Goal: Task Accomplishment & Management: Complete application form

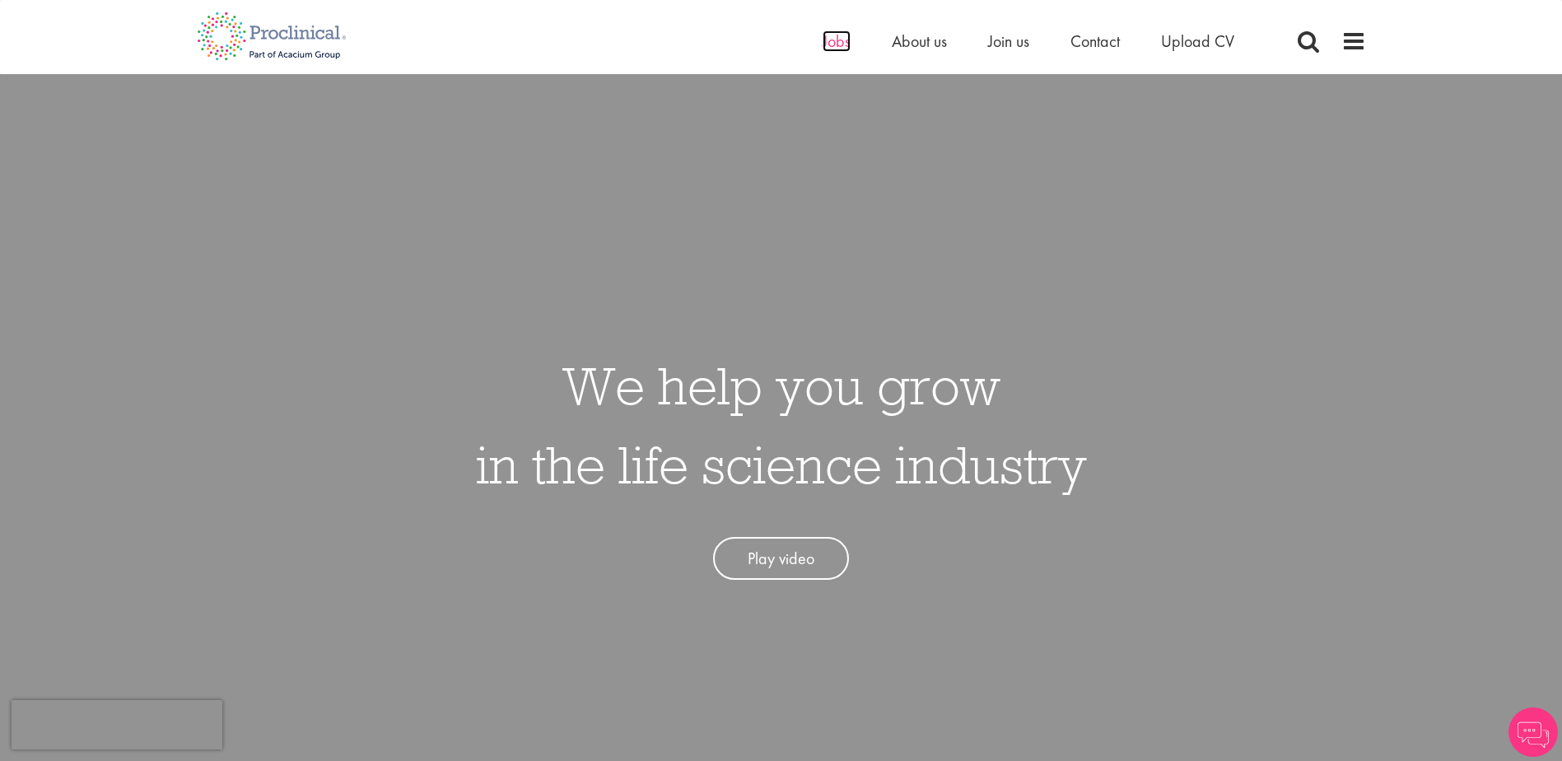
click at [847, 40] on span "Jobs" at bounding box center [837, 40] width 28 height 21
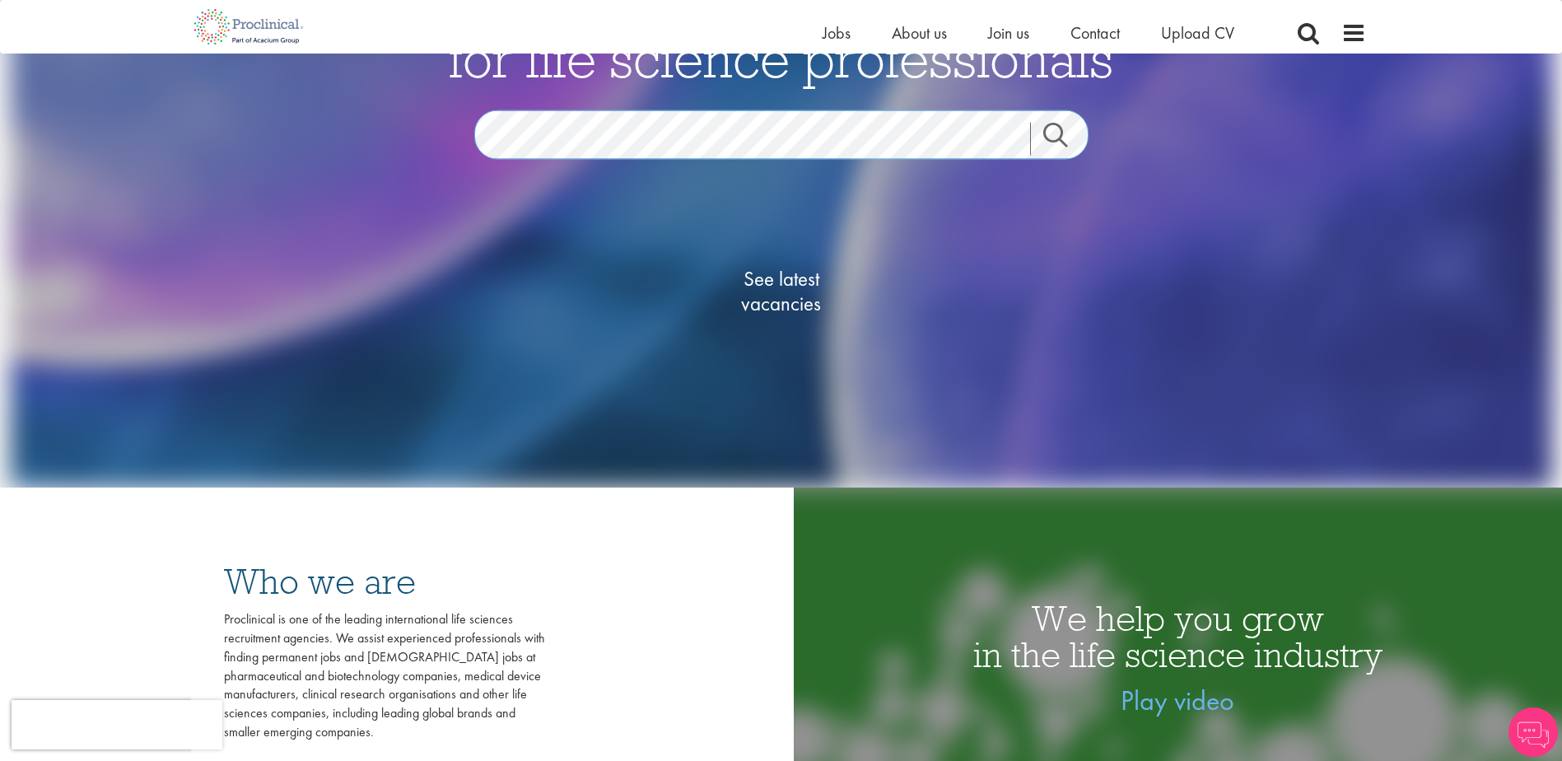
scroll to position [247, 0]
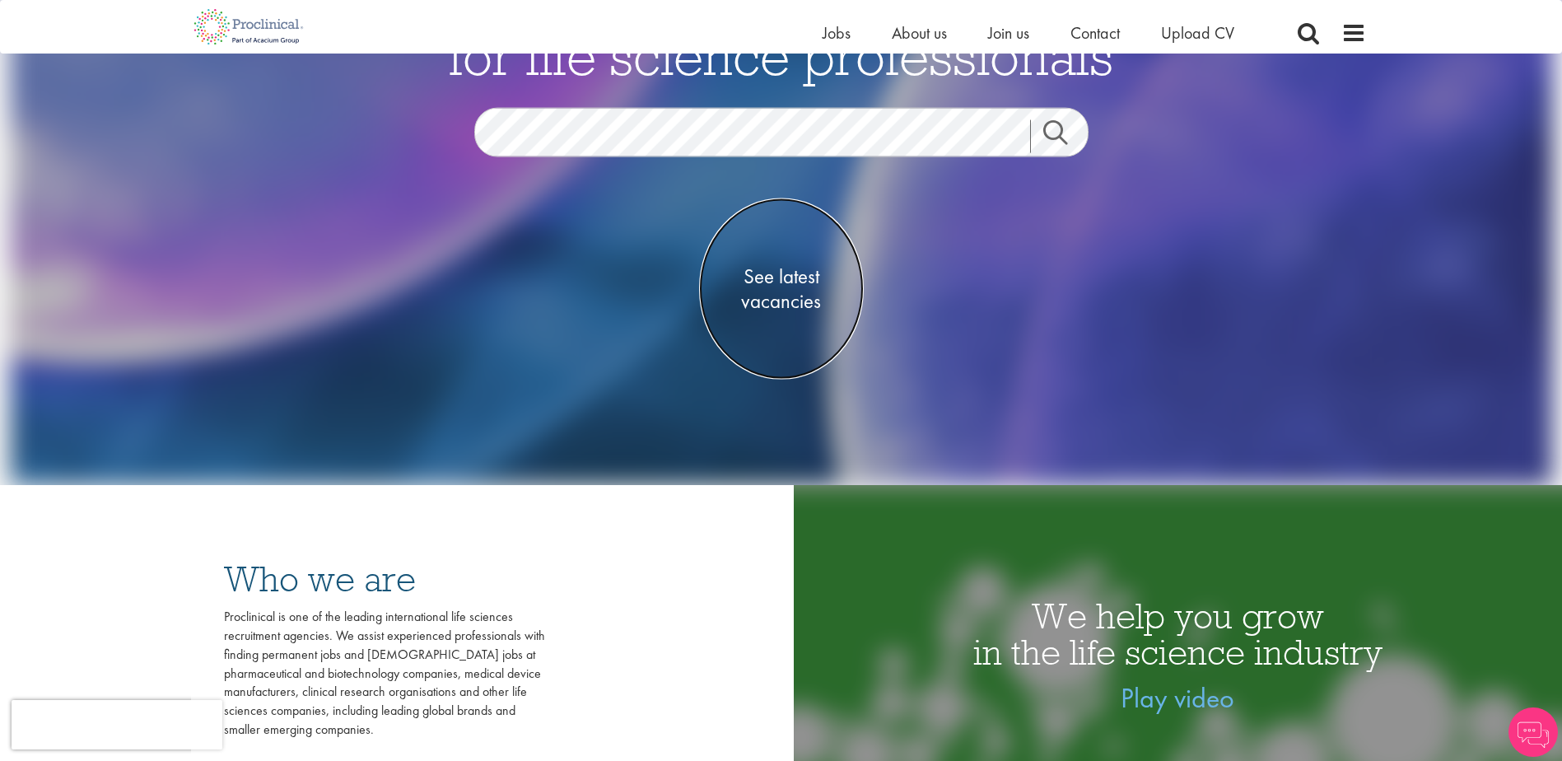
click at [773, 283] on span "See latest vacancies" at bounding box center [781, 288] width 165 height 49
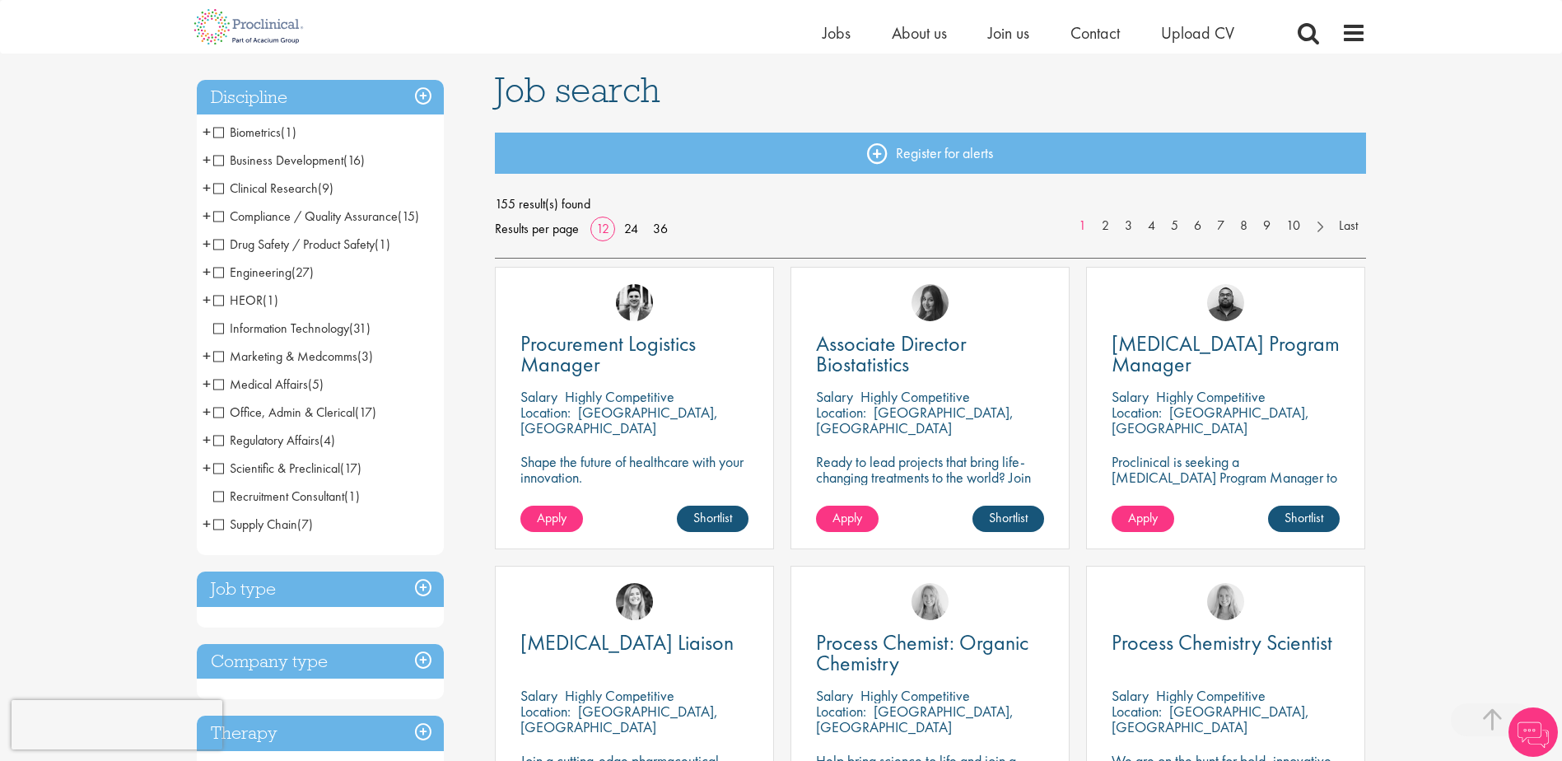
scroll to position [412, 0]
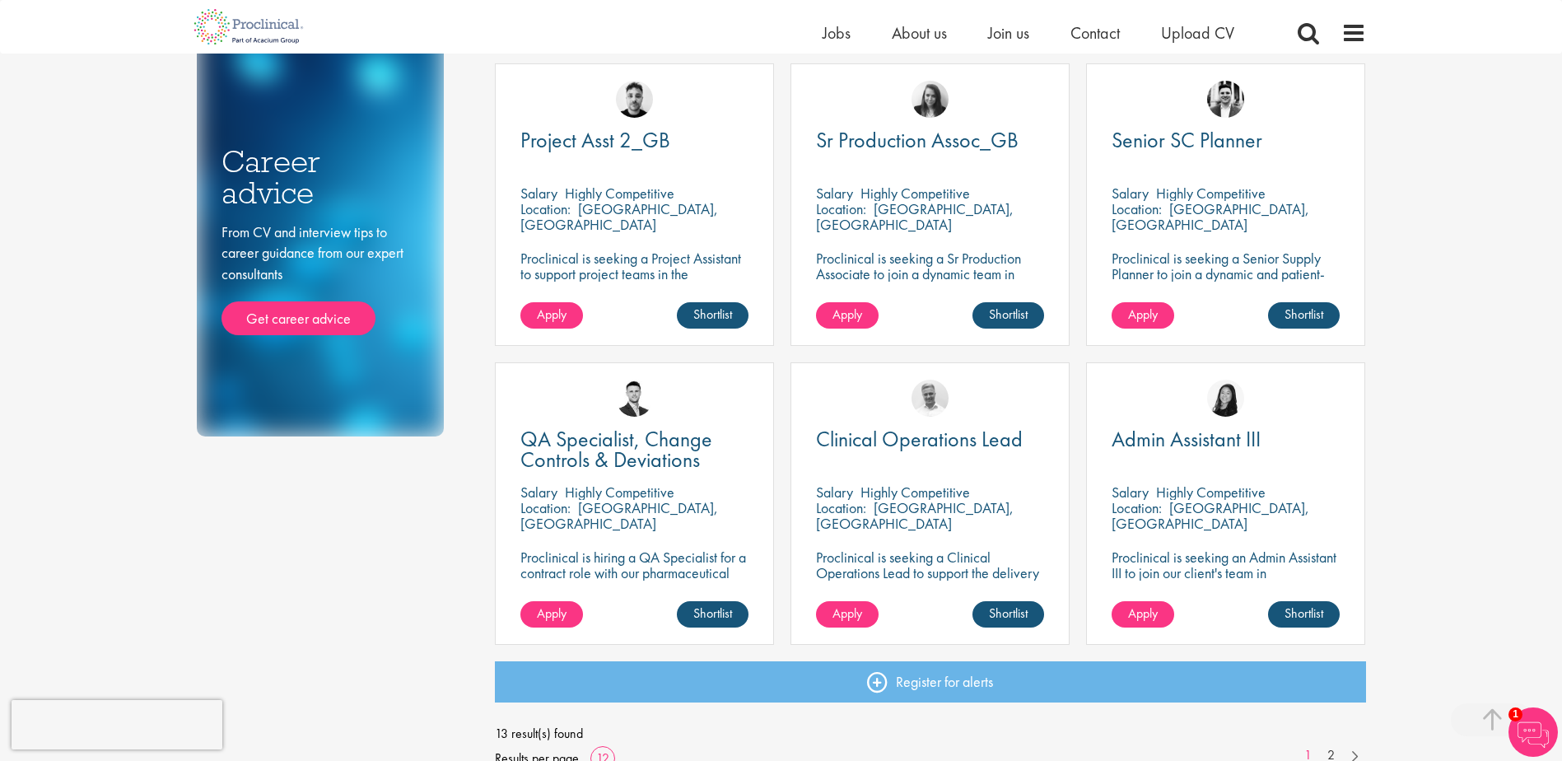
scroll to position [1071, 0]
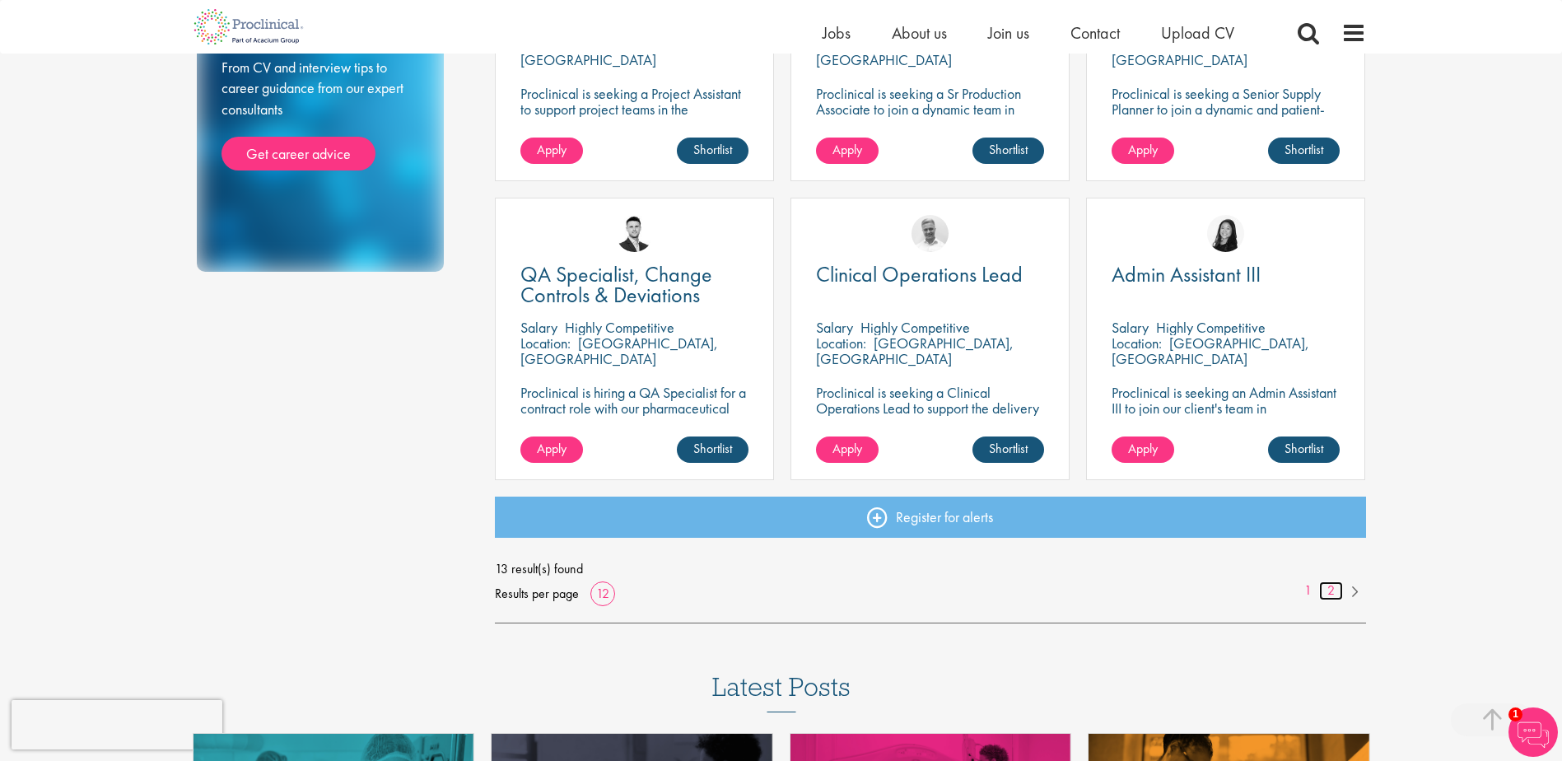
click at [1328, 589] on link "2" at bounding box center [1331, 590] width 24 height 19
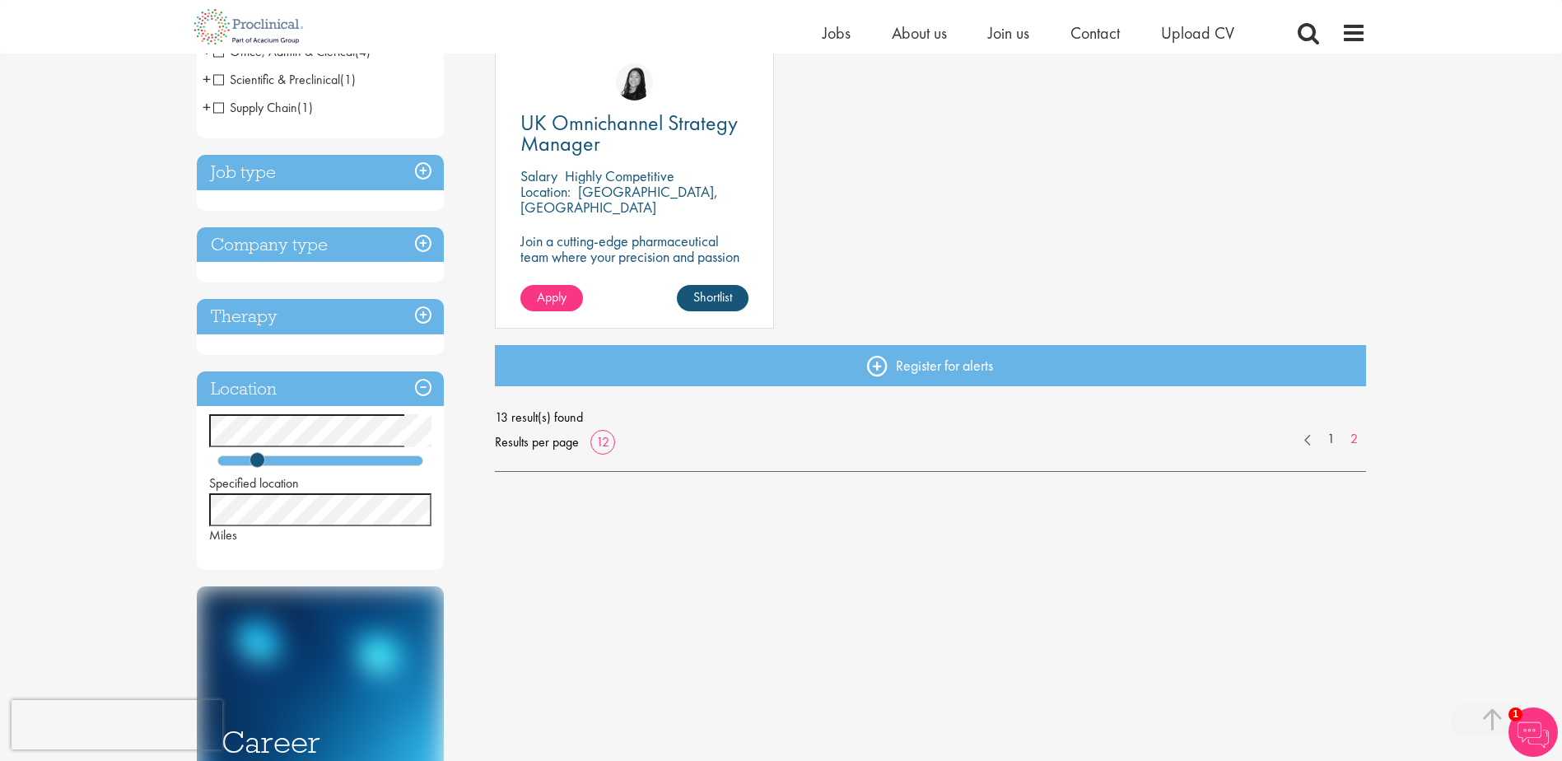
scroll to position [329, 0]
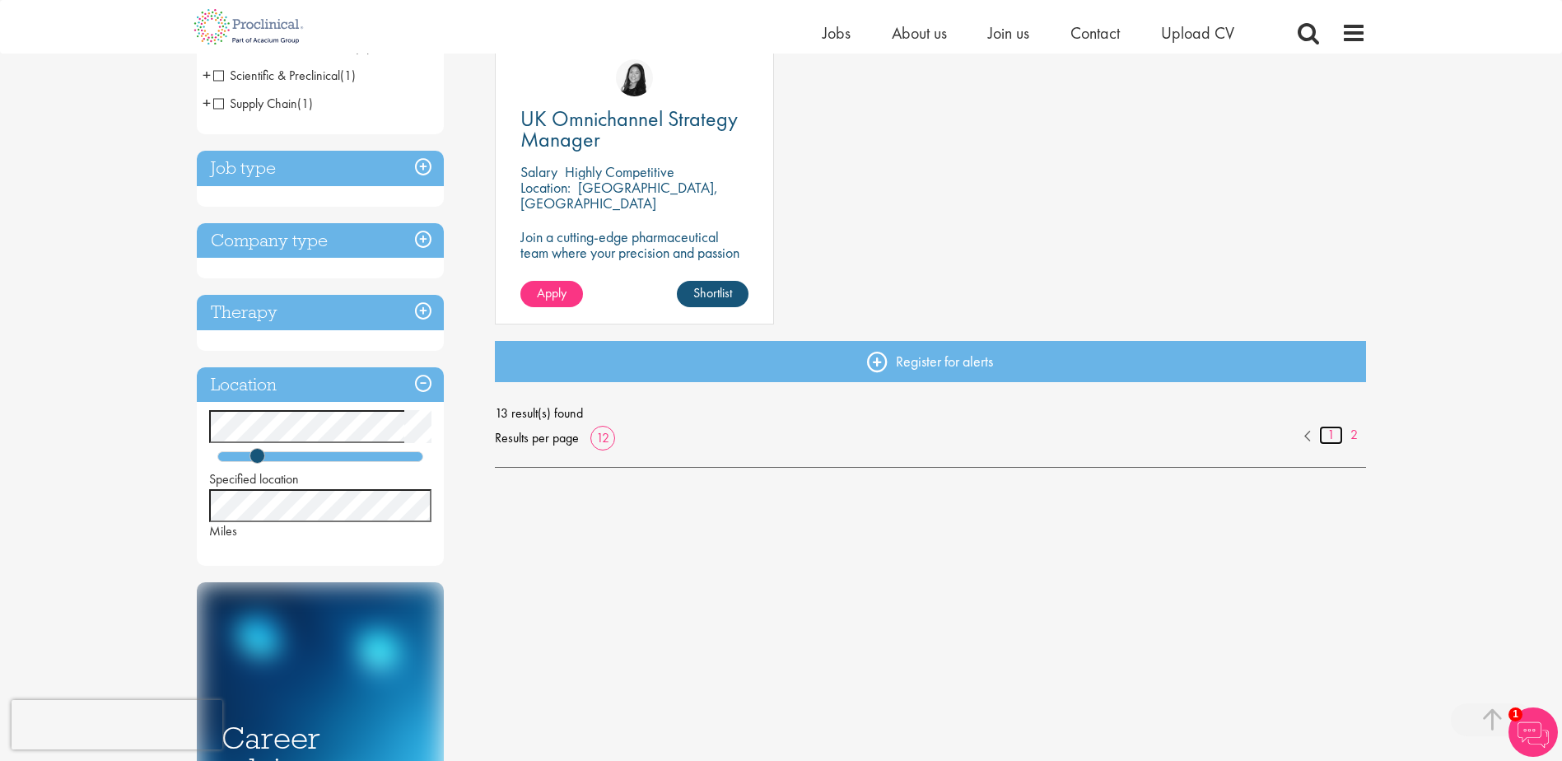
click at [1336, 439] on link "1" at bounding box center [1331, 435] width 24 height 19
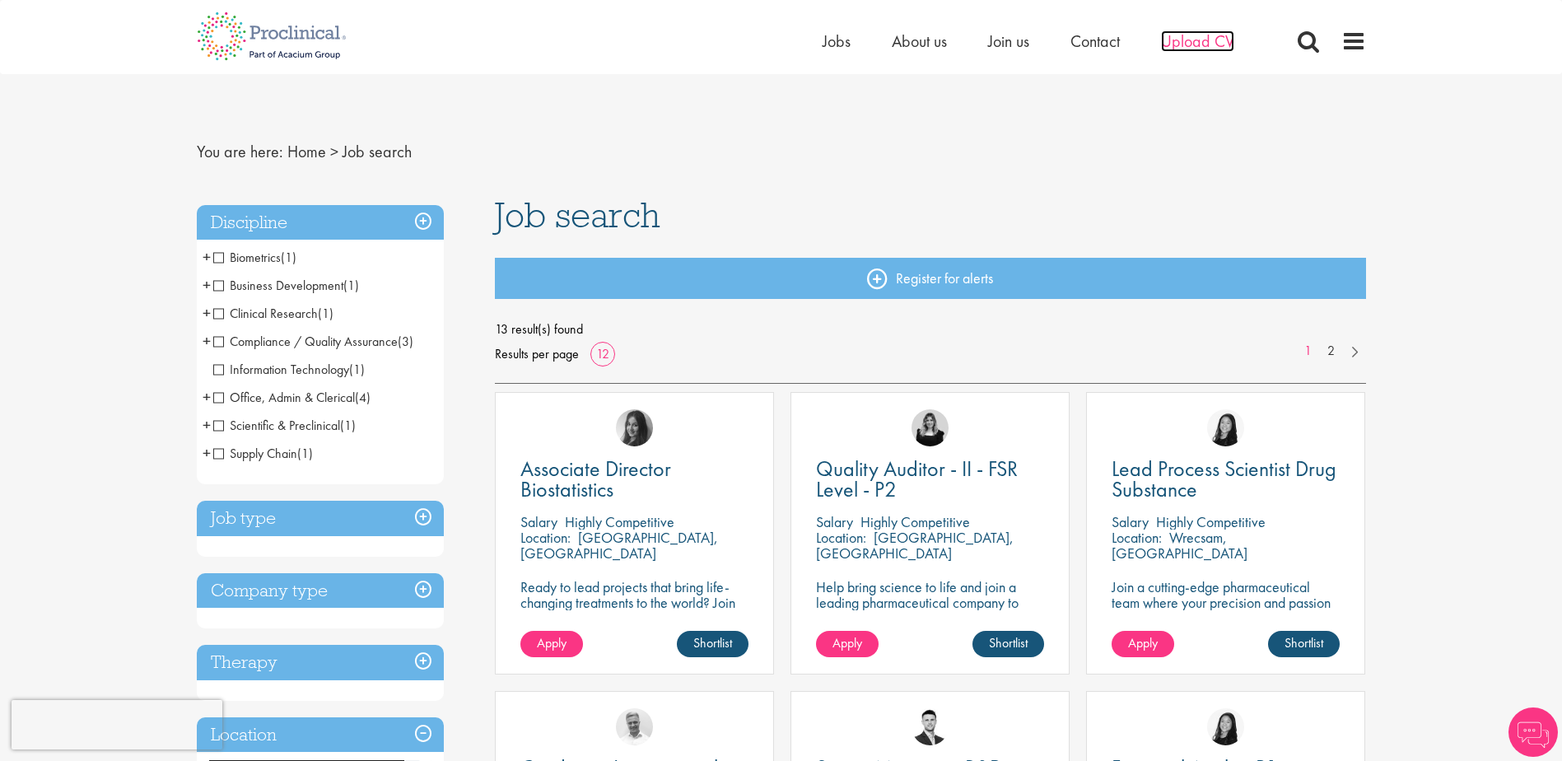
click at [1211, 46] on span "Upload CV" at bounding box center [1197, 40] width 73 height 21
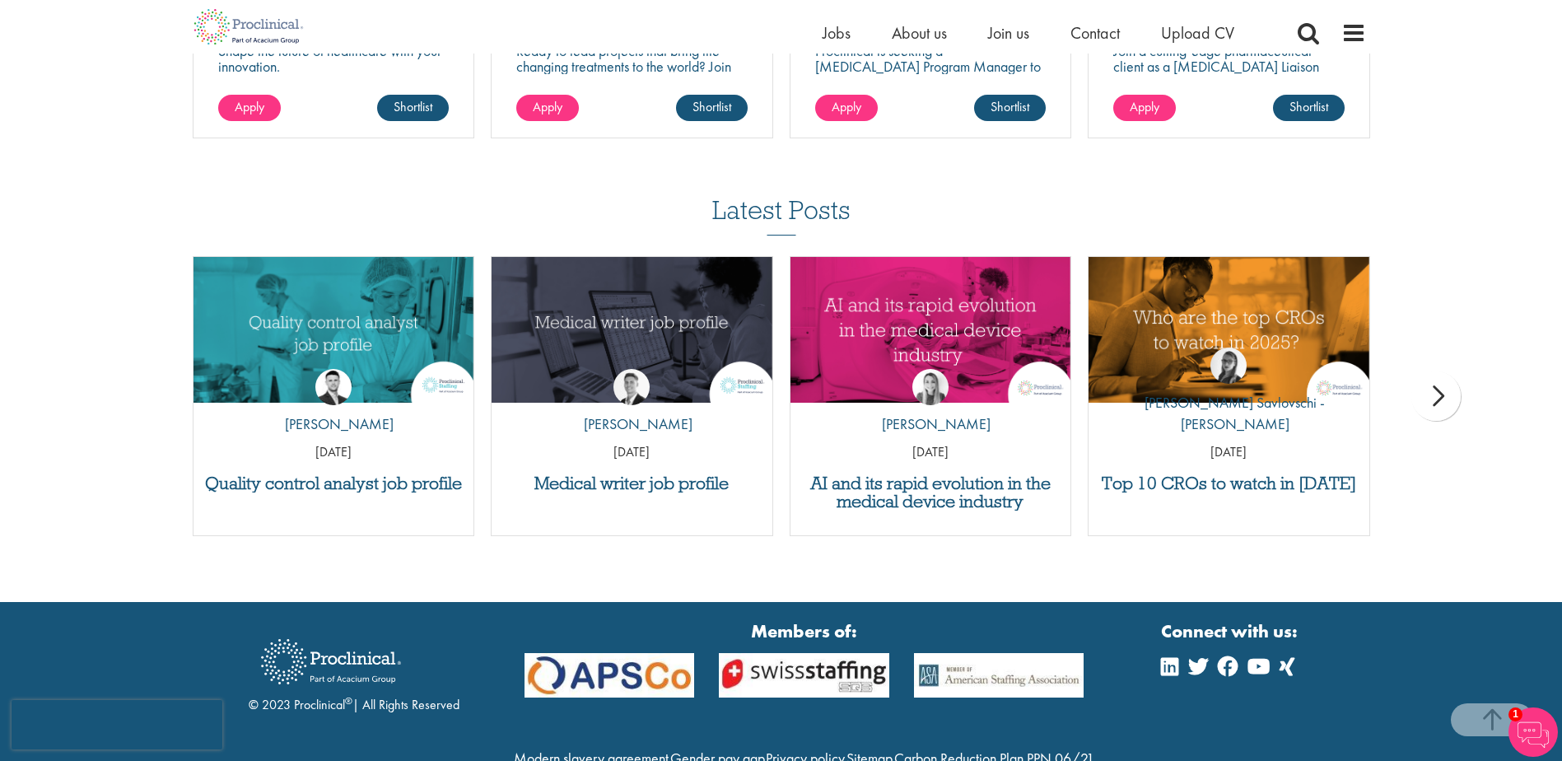
scroll to position [1400, 0]
